Goal: Task Accomplishment & Management: Complete application form

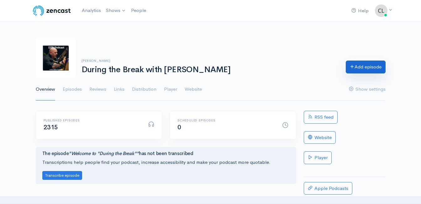
click at [356, 69] on link "Add episode" at bounding box center [365, 66] width 40 height 13
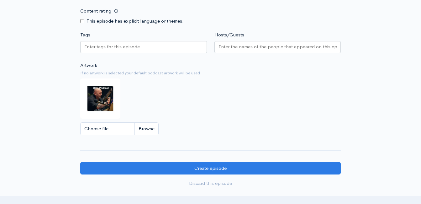
scroll to position [599, 0]
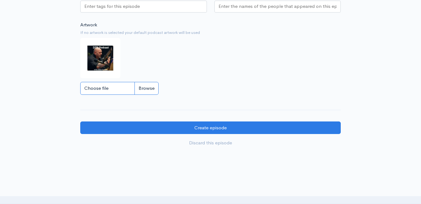
click at [151, 95] on input "Choose file" at bounding box center [119, 88] width 78 height 13
type input "C:\fakepath\DBBoomLOGO.JPG"
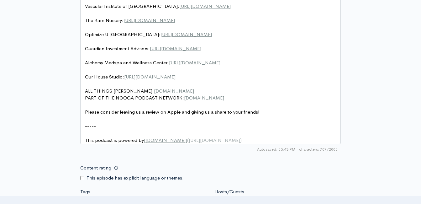
scroll to position [3, 0]
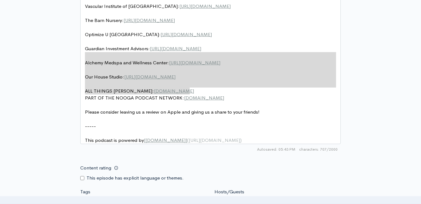
type textarea "ooga: https://optimizeunow.com/chattanooga/ Guardian Investment Advisors: https…"
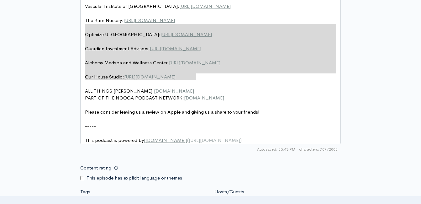
scroll to position [365, 0]
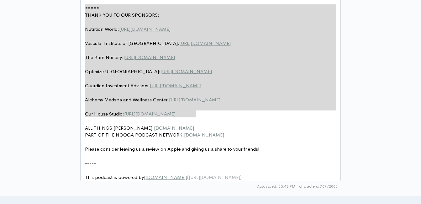
drag, startPoint x: 208, startPoint y: 76, endPoint x: 89, endPoint y: 14, distance: 134.5
type textarea "​===== THANK YOU TO OUR SPONSORS: Nutrition World: https://nutritionw.com/ Vasc…"
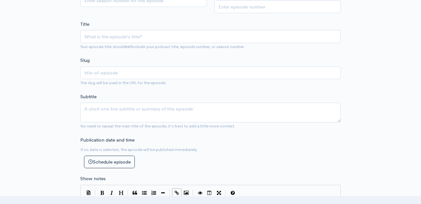
scroll to position [146, 0]
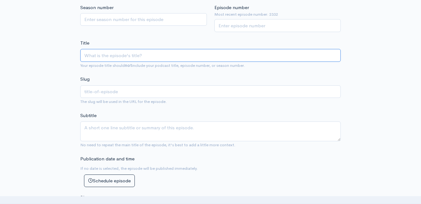
paste input "Death by [PERSON_NAME] with [PERSON_NAME]! Can Mommy and Daddy Come with Me? (P…"
type input "Death by [PERSON_NAME] with [PERSON_NAME]! Can Mommy and Daddy Come with Me? (P…"
type input "death-by-boomer-with-jeff-styles-can-mommy-and-daddy-come-with-me-powered-by-gu…"
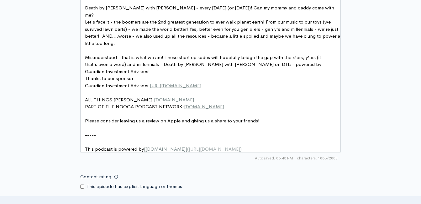
scroll to position [1, 0]
click at [205, 96] on pre "ALL THINGS JEFF STYLES: www.thejeffstyles.com" at bounding box center [213, 99] width 258 height 7
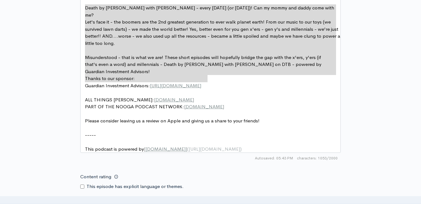
drag, startPoint x: 214, startPoint y: 78, endPoint x: 82, endPoint y: -6, distance: 156.7
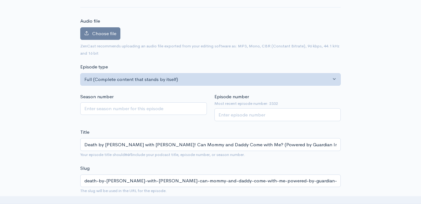
scroll to position [52, 0]
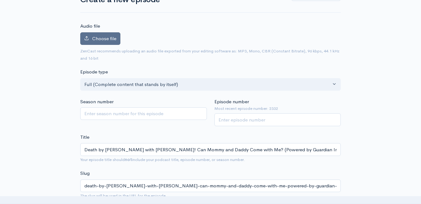
click at [103, 35] on span "Choose file" at bounding box center [104, 38] width 24 height 6
click at [0, 0] on input "Choose file" at bounding box center [0, 0] width 0 height 0
type textarea "Death by Boomer with Jeff Styles - every Wednesday (or Friday)! Can my mommy an…"
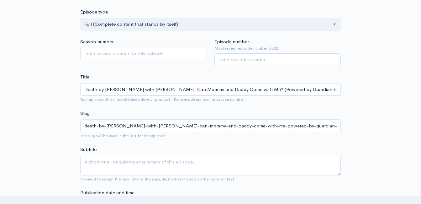
scroll to position [146, 0]
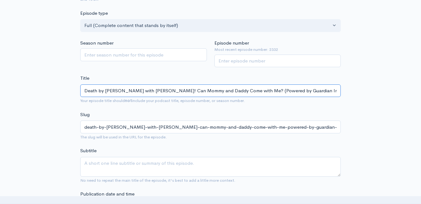
click at [168, 89] on input "Death by [PERSON_NAME] with [PERSON_NAME]! Can Mommy and Daddy Come with Me? (P…" at bounding box center [210, 90] width 260 height 13
paste input "Shame On You/Us!"
click at [198, 91] on input "Death by Boomer with Jeff Styles! Shame On You/Us! (Powered by Guardian Investm…" at bounding box center [210, 90] width 260 height 13
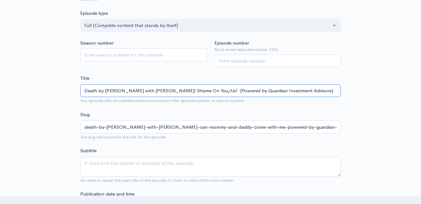
type input "Death by Boomer with Jeff Styles! Shame On You/Us! (Powered by Guardian Investm…"
type input "death-by-boomer-with-jeff-styles-shame-on-youus-powered-by-guardian-investment-…"
drag, startPoint x: 195, startPoint y: 90, endPoint x: 158, endPoint y: 93, distance: 36.4
click at [158, 93] on input "Death by Boomer with Jeff Styles! Shame On You/Us! (Powered by Guardian Investm…" at bounding box center [210, 90] width 260 height 13
type input "Death by Boomer with Jeff Styles! S (Powered by Guardian Investment Advisors)"
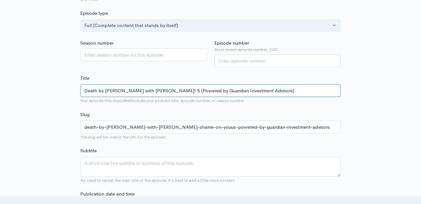
type input "death-by-boomer-with-jeff-styles-s-powered-by-guardian-investment-advisors"
type input "Death by Boomer with Jeff Styles! (Powered by Guardian Investment Advisors)"
type input "death-by-boomer-with-jeff-styles-powered-by-guardian-investment-advisors"
type input "Death by Boomer with Jeff Styles! T (Powered by Guardian Investment Advisors)"
type input "death-by-boomer-with-jeff-styles-t-powered-by-guardian-investment-advisors"
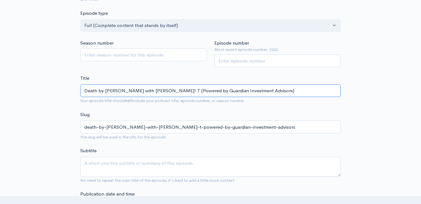
type input "Death by Boomer with Jeff Styles! To (Powered by Guardian Investment Advisors)"
type input "death-by-boomer-with-jeff-styles-to-powered-by-guardian-investment-advisors"
type input "Death by Boomer with Jeff Styles! Tox (Powered by Guardian Investment Advisors)"
type input "death-by-boomer-with-jeff-styles-tox-powered-by-guardian-investment-advisors"
type input "Death by Boomer with Jeff Styles! Toxi (Powered by Guardian Investment Advisors)"
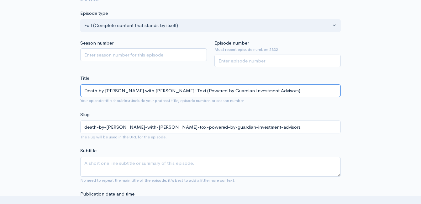
type input "death-by-boomer-with-jeff-styles-toxi-powered-by-guardian-investment-advisors"
type input "Death by Boomer with Jeff Styles! Toxic (Powered by Guardian Investment Advisor…"
type input "death-by-boomer-with-jeff-styles-toxic-powered-by-guardian-investment-advisors"
type input "Death by Boomer with Jeff Styles! Toxic C (Powered by Guardian Investment Advis…"
type input "death-by-boomer-with-jeff-styles-toxic-c-powered-by-guardian-investment-advisors"
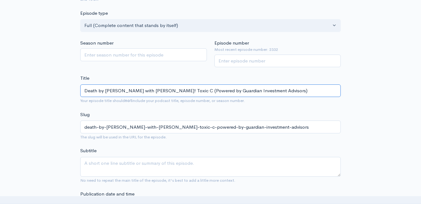
type input "Death by Boomer with Jeff Styles! Toxic Ca (Powered by Guardian Investment Advi…"
type input "death-by-boomer-with-jeff-styles-toxic-ca-powered-by-guardian-investment-adviso…"
type input "Death by Boomer with Jeff Styles! Toxic Cas (Powered by Guardian Investment Adv…"
type input "death-by-boomer-with-jeff-styles-toxic-cas-powered-by-guardian-investment-advis…"
type input "Death by Boomer with Jeff Styles! Toxic Ca (Powered by Guardian Investment Advi…"
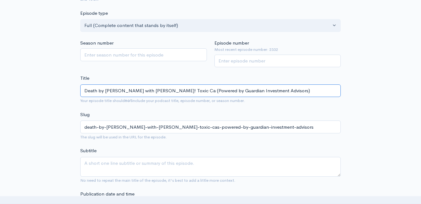
type input "death-by-boomer-with-jeff-styles-toxic-ca-powered-by-guardian-investment-adviso…"
type input "Death by Boomer with Jeff Styles! Toxic C (Powered by Guardian Investment Advis…"
type input "death-by-boomer-with-jeff-styles-toxic-c-powered-by-guardian-investment-advisors"
type input "Death by Boomer with Jeff Styles! Toxic (Powered by Guardian Investment Advisor…"
type input "death-by-boomer-with-jeff-styles-toxic-powered-by-guardian-investment-advisors"
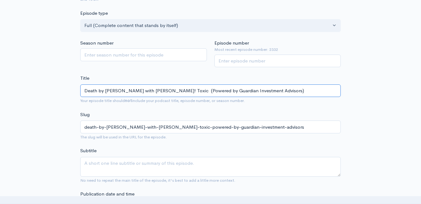
type input "Death by Boomer with Jeff Styles! Toxic M (Powered by Guardian Investment Advis…"
type input "death-by-boomer-with-jeff-styles-toxic-m-powered-by-guardian-investment-advisors"
type input "Death by Boomer with Jeff Styles! Toxic Ma (Powered by Guardian Investment Advi…"
type input "death-by-boomer-with-jeff-styles-toxic-ma-powered-by-guardian-investment-adviso…"
type input "Death by Boomer with Jeff Styles! Toxic Mas (Powered by Guardian Investment Adv…"
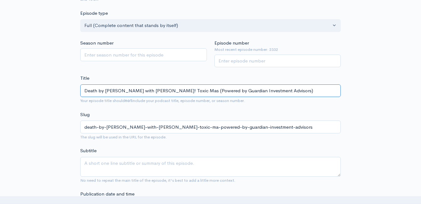
type input "death-by-boomer-with-jeff-styles-toxic-mas-powered-by-guardian-investment-advis…"
type input "Death by Boomer with Jeff Styles! Toxic Masc (Powered by Guardian Investment Ad…"
type input "death-by-boomer-with-jeff-styles-toxic-masc-powered-by-guardian-investment-advi…"
type input "Death by Boomer with Jeff Styles! Toxic Mascu (Powered by Guardian Investment A…"
type input "death-by-boomer-with-jeff-styles-toxic-mascu-powered-by-guardian-investment-adv…"
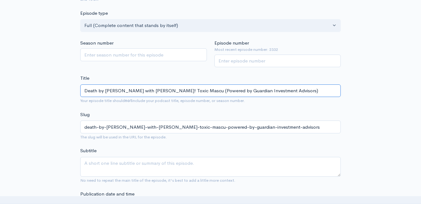
type input "Death by Boomer with Jeff Styles! Toxic Mascul (Powered by Guardian Investment …"
type input "death-by-boomer-with-jeff-styles-toxic-mascul-powered-by-guardian-investment-ad…"
type input "Death by Boomer with Jeff Styles! Toxic Masculi (Powered by Guardian Investment…"
type input "death-by-boomer-with-jeff-styles-toxic-masculi-powered-by-guardian-investment-a…"
type input "Death by Boomer with Jeff Styles! Toxic Masculin (Powered by Guardian Investmen…"
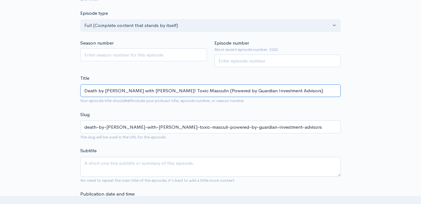
type input "death-by-boomer-with-jeff-styles-toxic-masculin-powered-by-guardian-investment-…"
type input "Death by Boomer with Jeff Styles! Toxic Masculini (Powered by Guardian Investme…"
type input "death-by-boomer-with-jeff-styles-toxic-masculini-powered-by-guardian-investment…"
type input "Death by Boomer with Jeff Styles! Toxic Masculinit (Powered by Guardian Investm…"
type input "death-by-boomer-with-jeff-styles-toxic-masculinit-powered-by-guardian-investmen…"
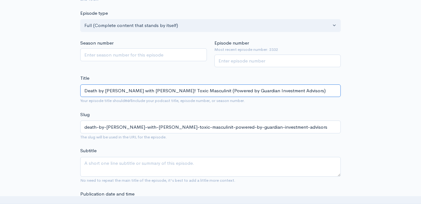
type input "Death by Boomer with Jeff Styles! Toxic Masculinity (Powered by Guardian Invest…"
type input "death-by-boomer-with-jeff-styles-toxic-masculinity-powered-by-guardian-investme…"
drag, startPoint x: 195, startPoint y: 91, endPoint x: 157, endPoint y: 90, distance: 37.3
click at [157, 91] on input "Death by Boomer with Jeff Styles! Toxic Masculinity! (Powered by Guardian Inves…" at bounding box center [210, 90] width 260 height 13
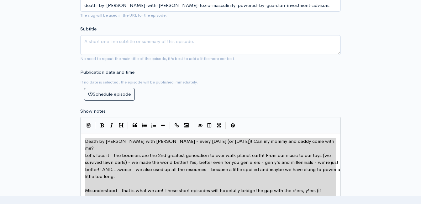
scroll to position [271, 0]
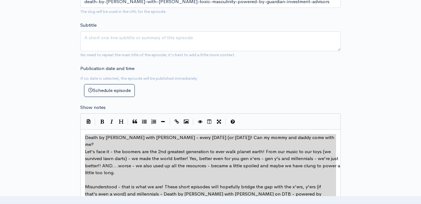
type input "Death by Boomer with Jeff Styles! Toxic Masculinity! (Powered by Guardian Inves…"
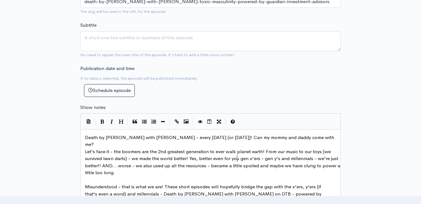
click at [290, 148] on span "Let's face it - the boomers are the 2nd greatest generation to ever walk planet…" at bounding box center [213, 161] width 256 height 27
drag, startPoint x: 311, startPoint y: 137, endPoint x: 225, endPoint y: 136, distance: 86.1
type textarea "​an my mommy and daddy come with me?"
paste textarea
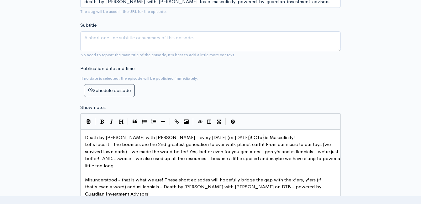
click at [227, 136] on span "Death by Boomer with Jeff Styles - every Wednesday (or Friday)! CToxic Masculin…" at bounding box center [190, 137] width 210 height 6
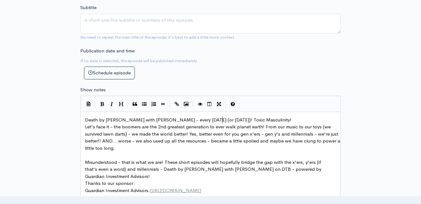
scroll to position [303, 0]
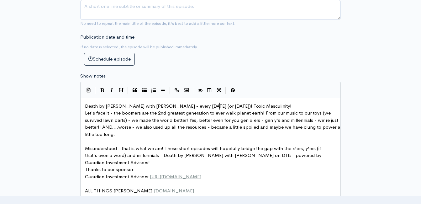
click at [219, 105] on span "Death by Boomer with Jeff Styles - every Wednesday (or Friday)! Toxic Masculini…" at bounding box center [188, 106] width 206 height 6
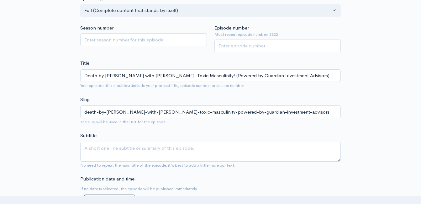
scroll to position [146, 0]
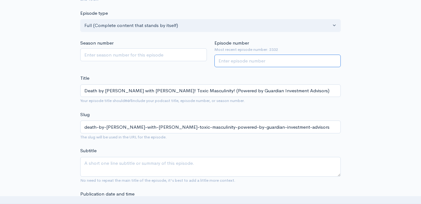
click at [245, 62] on input "Episode number" at bounding box center [277, 61] width 127 height 13
type input "2333"
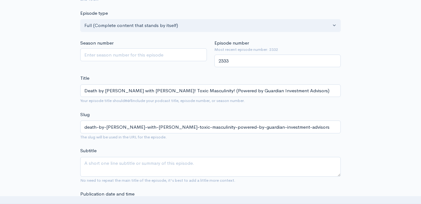
drag, startPoint x: 146, startPoint y: 67, endPoint x: 156, endPoint y: 77, distance: 14.4
click at [156, 77] on div "Title Death by Boomer with Jeff Styles! Toxic Masculinity! (Powered by Guardian…" at bounding box center [210, 89] width 260 height 29
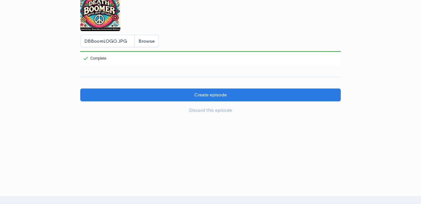
scroll to position [647, 0]
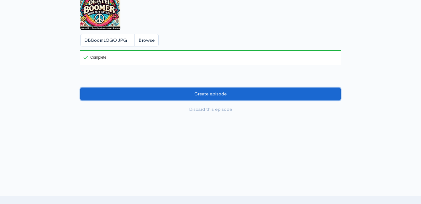
click at [174, 96] on input "Create episode" at bounding box center [210, 93] width 260 height 13
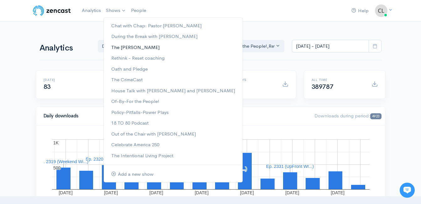
click at [122, 46] on link "The [PERSON_NAME]" at bounding box center [173, 47] width 139 height 11
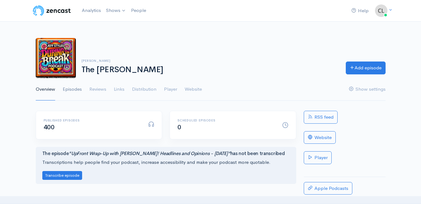
click at [70, 90] on link "Episodes" at bounding box center [72, 89] width 19 height 23
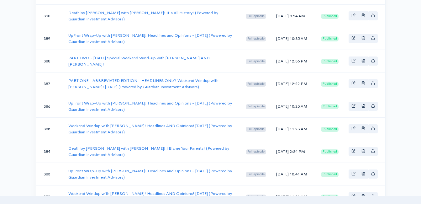
scroll to position [157, 0]
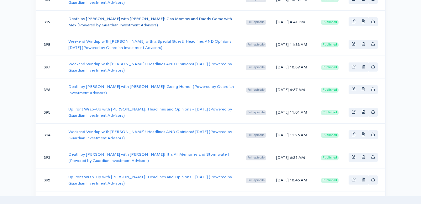
click at [114, 18] on link "Death by [PERSON_NAME] with [PERSON_NAME]! Can Mommy and Daddy Come with Me? (P…" at bounding box center [150, 22] width 164 height 12
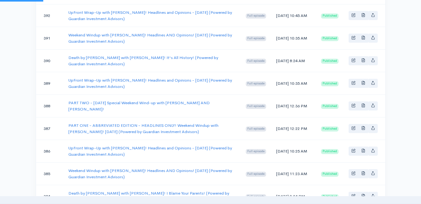
scroll to position [345, 0]
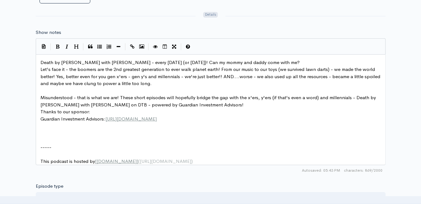
scroll to position [3, 0]
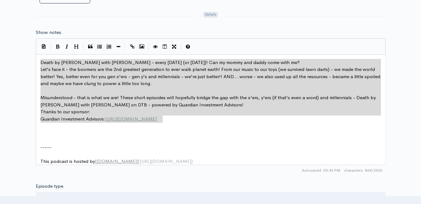
drag, startPoint x: 185, startPoint y: 118, endPoint x: 30, endPoint y: 62, distance: 165.6
type textarea "Death by Boomer with Jeff Styles - every Wednesday (or Friday)! Can my mommy an…"
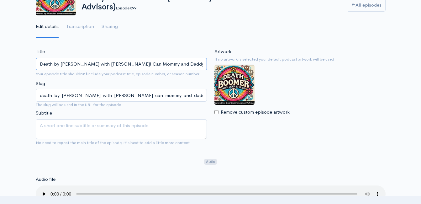
click at [129, 66] on input "Death by [PERSON_NAME] with [PERSON_NAME]! Can Mommy and Daddy Come with Me? (P…" at bounding box center [121, 64] width 171 height 13
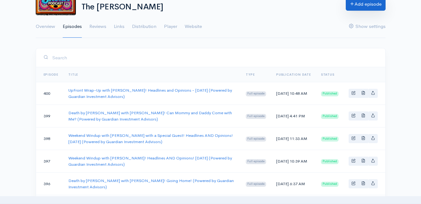
click at [363, 9] on link "Add episode" at bounding box center [365, 4] width 40 height 13
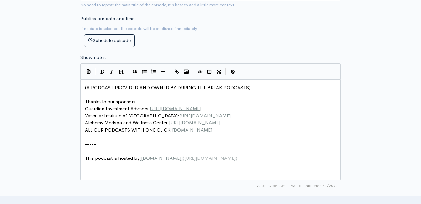
scroll to position [3, 0]
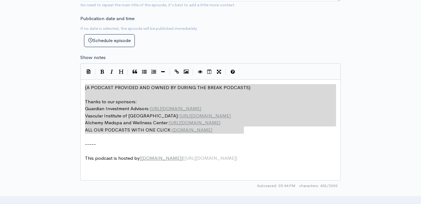
drag, startPoint x: 251, startPoint y: 127, endPoint x: 63, endPoint y: 58, distance: 199.5
type textarea "​(A PODCAST PROVIDED AND OWNED BY DURING THE BREAK PODCASTS) Thanks to our spon…"
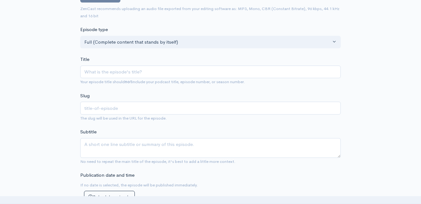
scroll to position [94, 0]
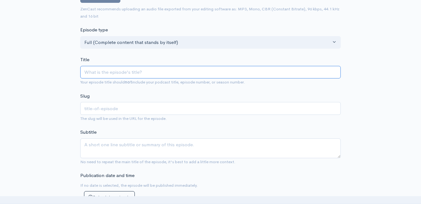
paste input "Death by [PERSON_NAME] with [PERSON_NAME]! Can Mommy and Daddy Come with Me? (P…"
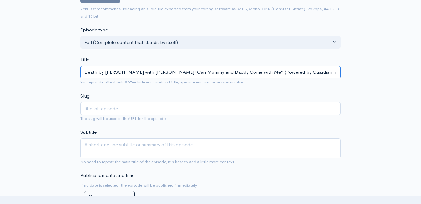
drag, startPoint x: 242, startPoint y: 73, endPoint x: 166, endPoint y: 74, distance: 76.4
click at [164, 71] on input "Death by [PERSON_NAME] with [PERSON_NAME]! Can Mommy and Daddy Come with Me? (P…" at bounding box center [210, 72] width 260 height 13
type input "Death by Boomer with Jeff Styles! Ca (Powered by Guardian Investment Advisors)"
type input "death-by-boomer-with-jeff-styles-ca-powered-by-guardian-investment-advisors"
type input "Death by Boomer with Jeff Styles! C (Powered by Guardian Investment Advisors)"
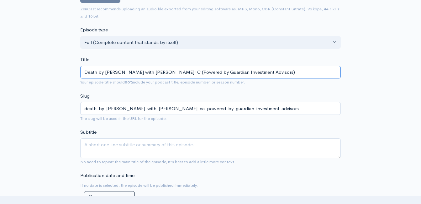
type input "death-by-boomer-with-jeff-styles-c-powered-by-guardian-investment-advisors"
type input "Death by Boomer with Jeff Styles! (Powered by Guardian Investment Advisors)"
type input "death-by-boomer-with-jeff-styles-powered-by-guardian-investment-advisors"
type input "Death by Boomer with Jeff Styles! S (Powered by Guardian Investment Advisors)"
type input "death-by-boomer-with-jeff-styles-s-powered-by-guardian-investment-advisors"
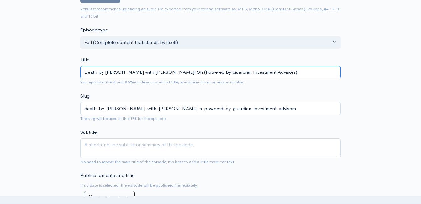
type input "Death by Boomer with Jeff Styles! Sha (Powered by Guardian Investment Advisors)"
type input "death-by-boomer-with-jeff-styles-sha-powered-by-guardian-investment-advisors"
type input "Death by Boomer with Jeff Styles! Sham (Powered by Guardian Investment Advisors)"
type input "death-by-boomer-with-jeff-styles-sham-powered-by-guardian-investment-advisors"
type input "Death by Boomer with Jeff Styles! Shame (Powered by Guardian Investment Advisor…"
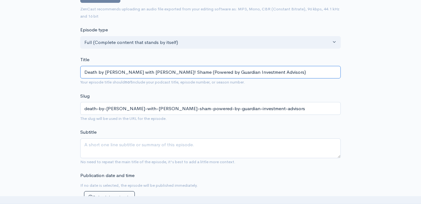
type input "death-by-boomer-with-jeff-styles-shame-powered-by-guardian-investment-advisors"
type input "Death by Boomer with Jeff Styles! Shame O (Powered by Guardian Investment Advis…"
type input "death-by-boomer-with-jeff-styles-shame-o-powered-by-guardian-investment-advisors"
type input "Death by Boomer with Jeff Styles! Shame On (Powered by Guardian Investment Advi…"
type input "death-by-boomer-with-jeff-styles-shame-on-powered-by-guardian-investment-adviso…"
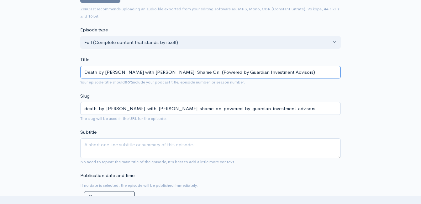
type input "Death by Boomer with Jeff Styles! Shame On Y (Powered by Guardian Investment Ad…"
type input "death-by-boomer-with-jeff-styles-shame-on-y-powered-by-guardian-investment-advi…"
type input "Death by Boomer with Jeff Styles! Shame On You (Powered by Guardian Investment …"
type input "death-by-boomer-with-jeff-styles-shame-on-you-powered-by-guardian-investment-ad…"
type input "Death by Boomer with Jeff Styles! Shame On You/U (Powered by Guardian Investmen…"
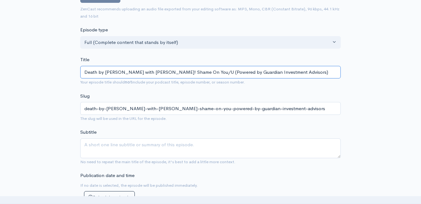
type input "death-by-boomer-with-jeff-styles-shame-on-youu-powered-by-guardian-investment-a…"
type input "Death by Boomer with Jeff Styles! Shame On You/Us (Powered by Guardian Investme…"
type input "death-by-boomer-with-jeff-styles-shame-on-youus-powered-by-guardian-investment-…"
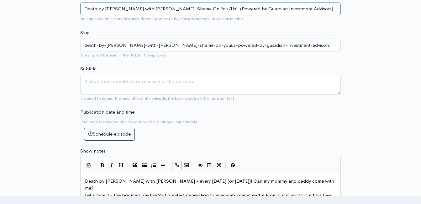
scroll to position [188, 0]
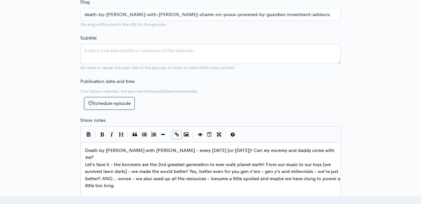
type input "Death by Boomer with Jeff Styles! Shame On You/Us! (Powered by Guardian Investm…"
type textarea "n my mommy and daddy come with me?"
drag, startPoint x: 319, startPoint y: 150, endPoint x: 240, endPoint y: 152, distance: 78.9
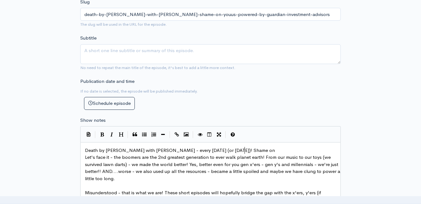
scroll to position [3, 23]
type textarea "Shame on us/"
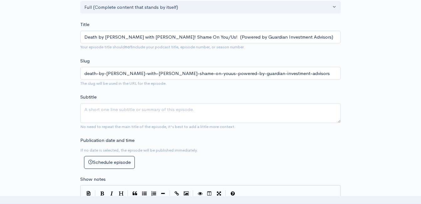
scroll to position [63, 0]
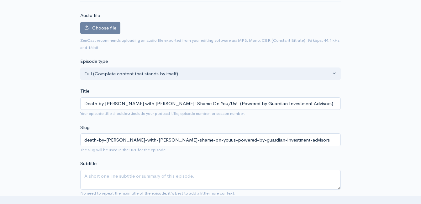
type textarea "you/us!"
click at [158, 104] on input "Death by Boomer with Jeff Styles! Shame On You/Us! (Powered by Guardian Investm…" at bounding box center [210, 103] width 260 height 13
click at [158, 103] on input "Death by Boomer with Jeff Styles! Shame On You/Us! (Powered by Guardian Investm…" at bounding box center [210, 103] width 260 height 13
click at [157, 103] on input "Death by Boomer with Jeff Styles! Shame On You/Us! (Powered by Guardian Investm…" at bounding box center [210, 103] width 260 height 13
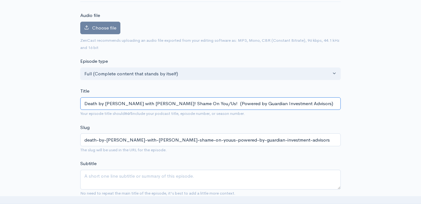
click at [157, 103] on input "Death by Boomer with Jeff Styles! Shame On You/Us! (Powered by Guardian Investm…" at bounding box center [210, 103] width 260 height 13
click at [157, 101] on input "Death by Boomer with Jeff Styles! Shame On You/Us! (Powered by Guardian Investm…" at bounding box center [210, 103] width 260 height 13
click at [155, 102] on input "Death by Boomer with Jeff Styles! Shame On You/Us! (Powered by Guardian Investm…" at bounding box center [210, 103] width 260 height 13
click at [155, 101] on input "Death by Boomer with Jeff Styles! Shame On You/Us! (Powered by Guardian Investm…" at bounding box center [210, 103] width 260 height 13
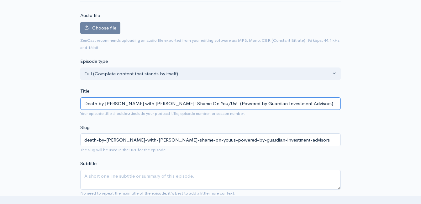
click at [155, 101] on input "Death by Boomer with Jeff Styles! Shame On You/Us! (Powered by Guardian Investm…" at bounding box center [210, 103] width 260 height 13
click at [225, 105] on input "Death by Boomer with Jeff Styles! Shame On You/Us! (Powered by Guardian Investm…" at bounding box center [210, 103] width 260 height 13
drag, startPoint x: 197, startPoint y: 102, endPoint x: 158, endPoint y: 104, distance: 38.9
click at [158, 104] on input "Death by Boomer with Jeff Styles! Shame On You/Us! (Powered by Guardian Investm…" at bounding box center [210, 103] width 260 height 13
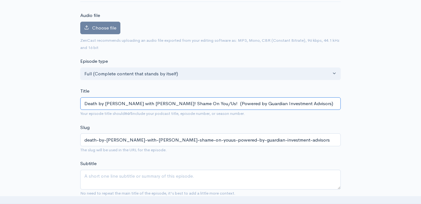
paste input "Toxic Masculinity"
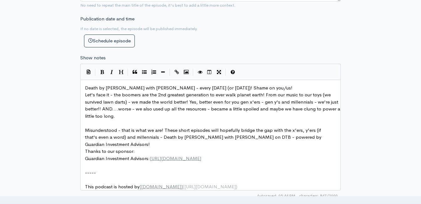
scroll to position [251, 0]
type input "Death by Boomer with Jeff Styles! Toxic Masculinity! (Powered by Guardian Inves…"
type input "death-by-boomer-with-jeff-styles-toxic-masculinity-powered-by-guardian-investme…"
drag, startPoint x: 263, startPoint y: 86, endPoint x: 223, endPoint y: 88, distance: 40.2
type textarea "​Shame on you/us!"
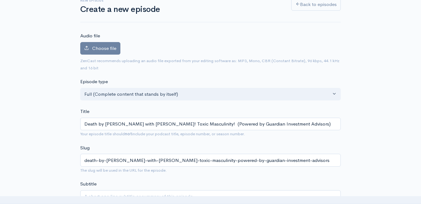
scroll to position [31, 0]
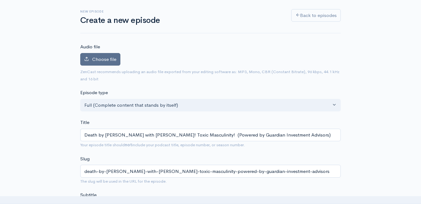
click at [113, 59] on span "Choose file" at bounding box center [104, 59] width 24 height 6
click at [0, 0] on input "Choose file" at bounding box center [0, 0] width 0 height 0
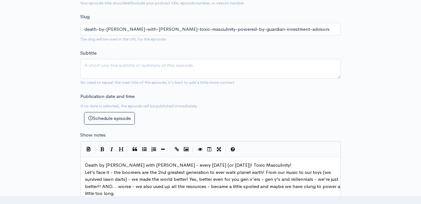
scroll to position [219, 0]
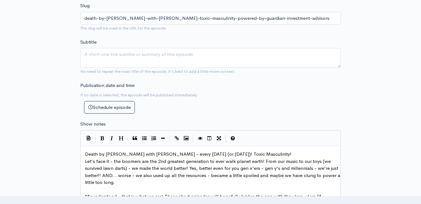
click at [219, 153] on span "Death by Boomer with Jeff Styles - every Wednesday (or Friday)! Toxic Masculini…" at bounding box center [188, 154] width 206 height 6
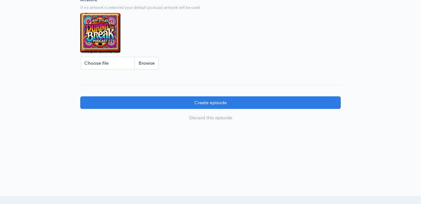
scroll to position [564, 0]
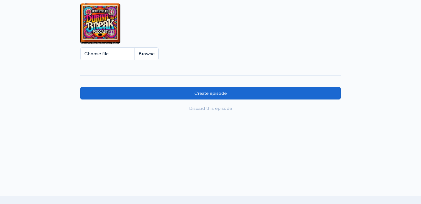
type textarea "y"
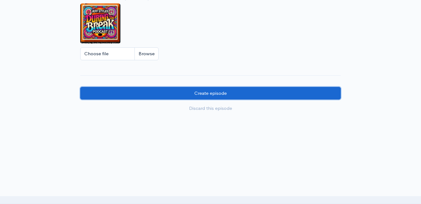
click at [239, 96] on input "Create episode" at bounding box center [210, 93] width 260 height 13
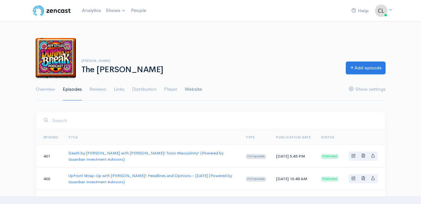
click at [200, 89] on link "Website" at bounding box center [192, 89] width 17 height 23
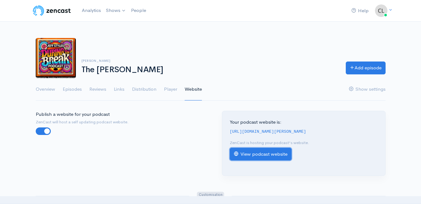
click at [264, 155] on link "View podcast website" at bounding box center [261, 154] width 62 height 13
click at [256, 153] on link "View podcast website" at bounding box center [261, 154] width 62 height 13
click at [97, 9] on link "Analytics" at bounding box center [91, 10] width 24 height 13
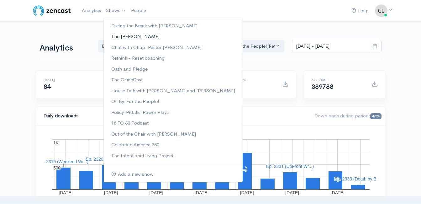
click at [122, 36] on link "The [PERSON_NAME]" at bounding box center [173, 36] width 139 height 11
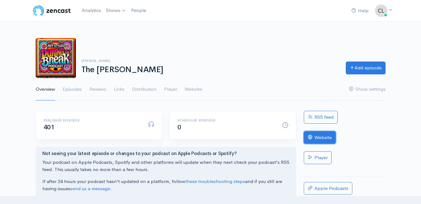
click at [324, 137] on link "Website" at bounding box center [320, 137] width 32 height 13
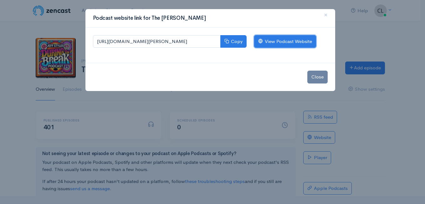
click at [301, 44] on link "View Podcast Website" at bounding box center [285, 41] width 62 height 13
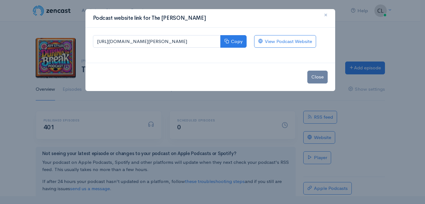
click at [326, 14] on span "×" at bounding box center [326, 14] width 4 height 9
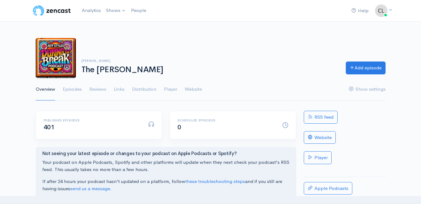
click at [324, 26] on div "Help Notifications View all Your profile Team settings Default team Current Log…" at bounding box center [210, 161] width 421 height 322
click at [92, 10] on link "Analytics" at bounding box center [91, 10] width 24 height 13
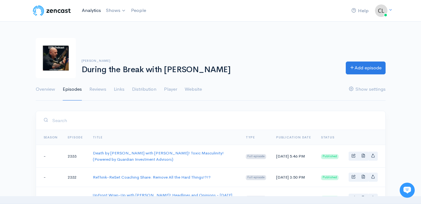
click at [88, 10] on link "Analytics" at bounding box center [91, 10] width 24 height 13
